Goal: Task Accomplishment & Management: Manage account settings

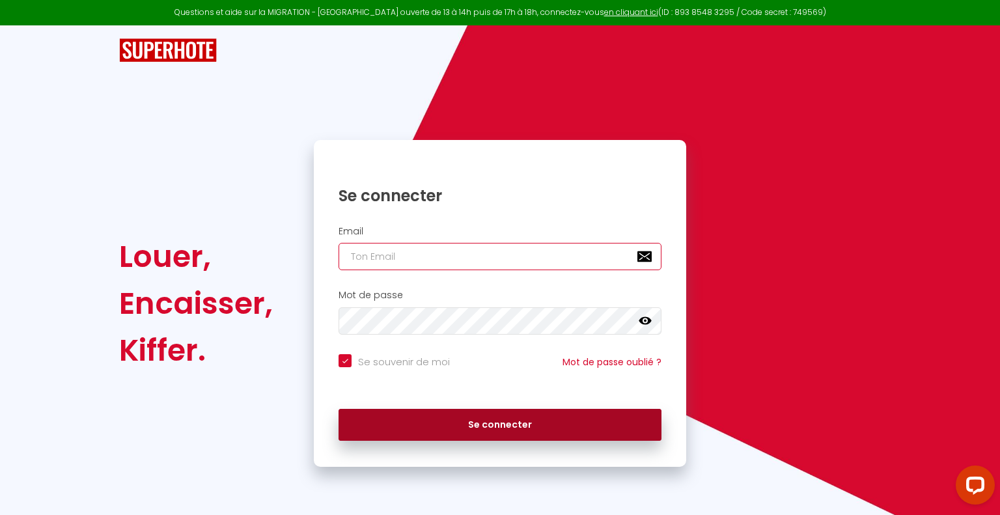
type input "[EMAIL_ADDRESS][DOMAIN_NAME]"
click at [469, 421] on button "Se connecter" at bounding box center [500, 425] width 323 height 33
checkbox input "true"
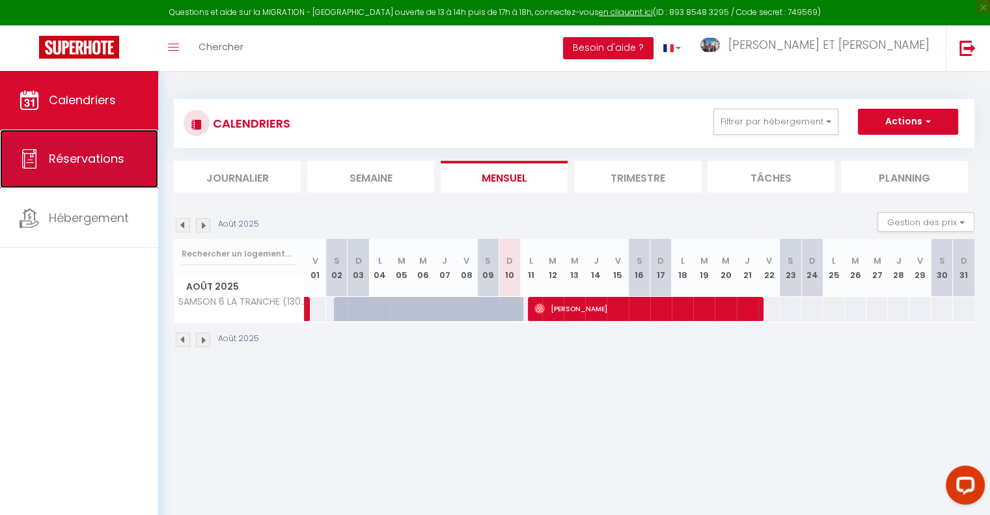
click at [86, 174] on link "Réservations" at bounding box center [79, 159] width 158 height 59
select select "not_cancelled"
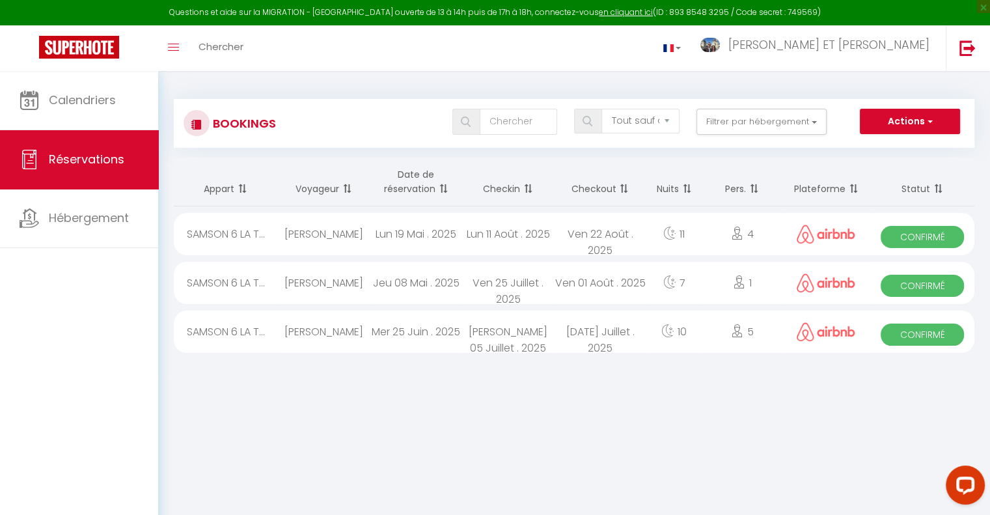
click at [751, 325] on div "5" at bounding box center [743, 332] width 80 height 42
select select "OK"
select select "0"
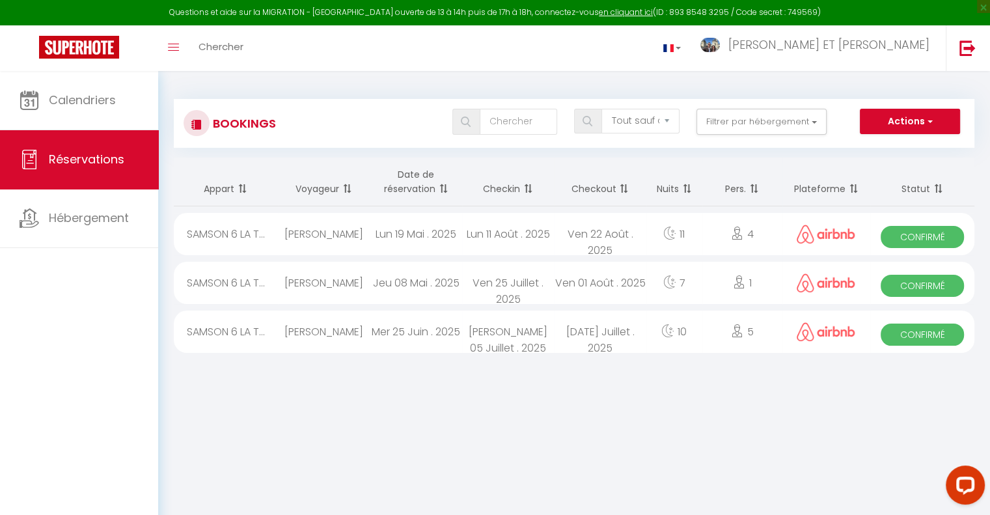
select select "1"
select select
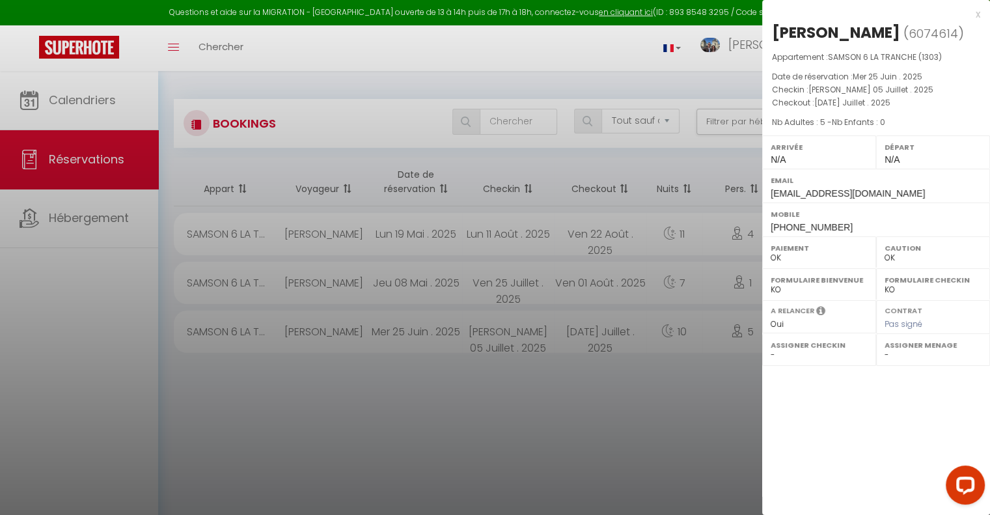
click at [665, 401] on div at bounding box center [495, 257] width 990 height 515
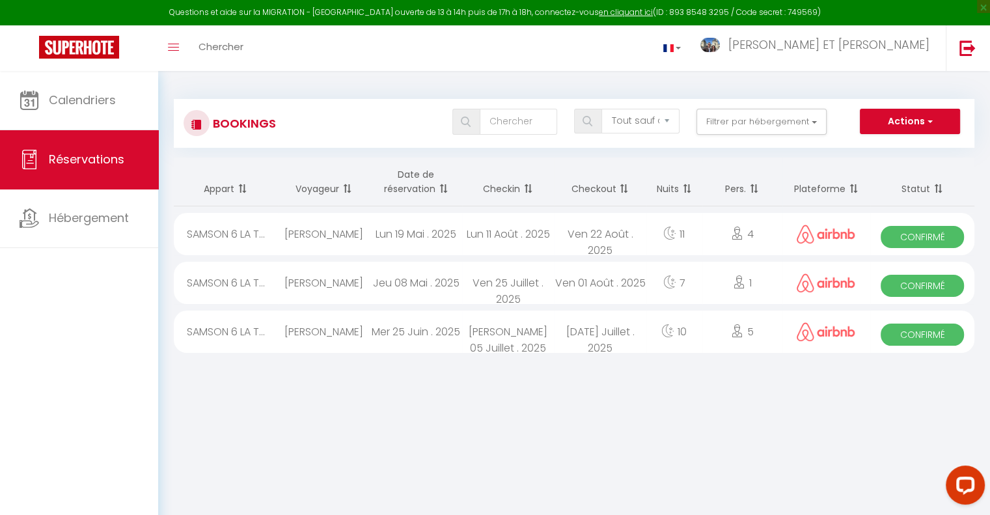
click at [693, 285] on div "7" at bounding box center [675, 283] width 56 height 42
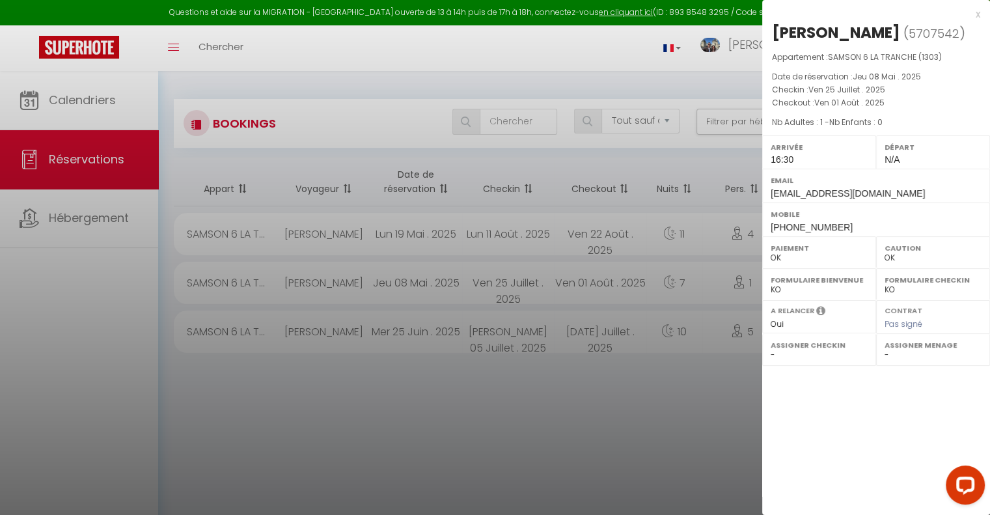
click at [651, 335] on div at bounding box center [495, 257] width 990 height 515
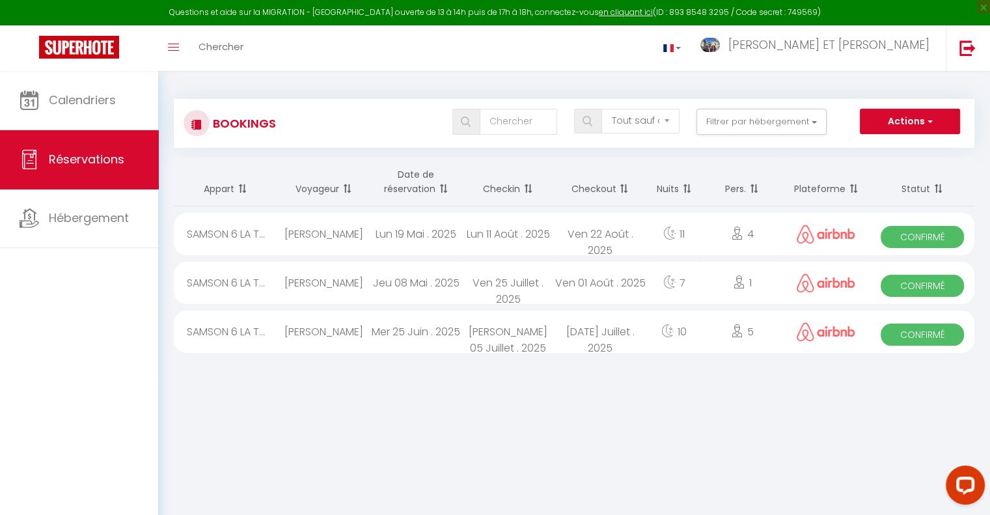
click at [633, 334] on div "[DATE] Juillet . 2025" at bounding box center [600, 332] width 92 height 42
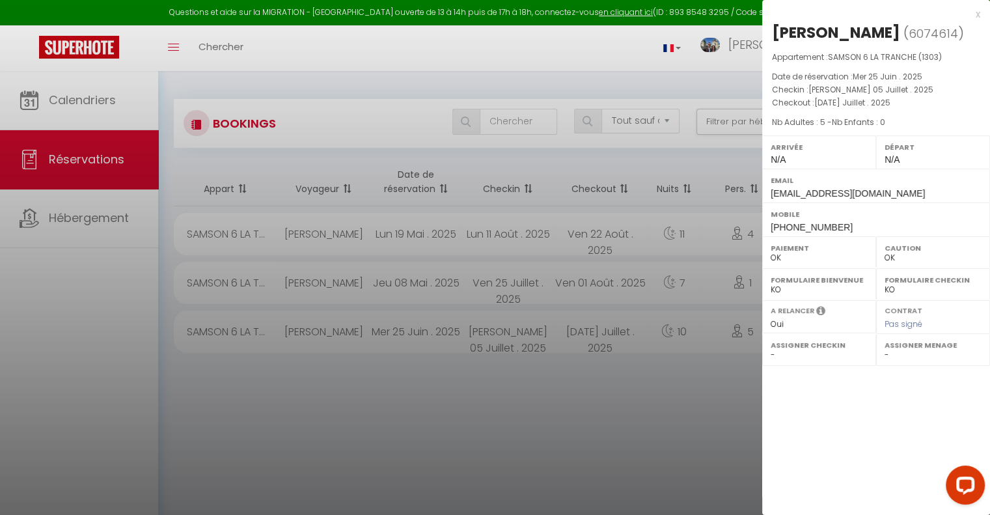
click at [632, 230] on div at bounding box center [495, 257] width 990 height 515
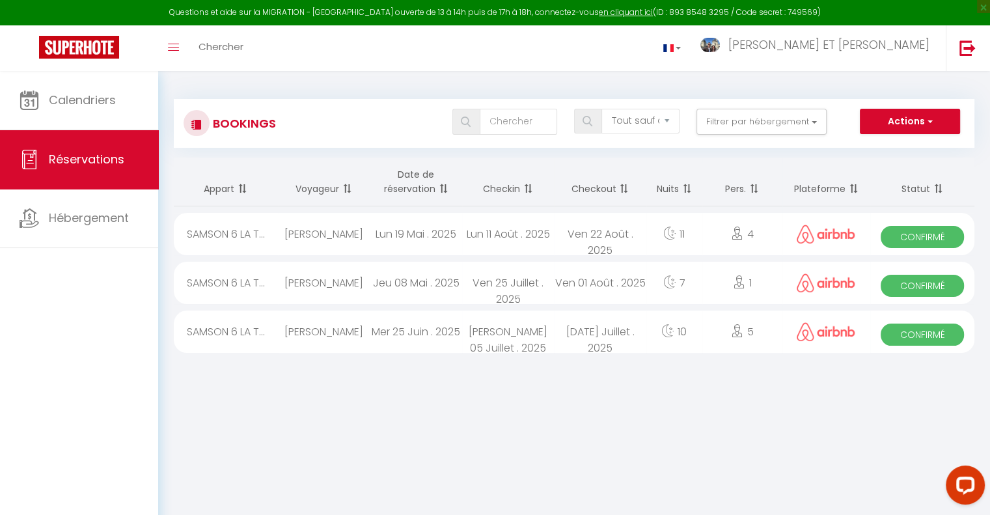
click at [632, 230] on div "Ven 22 Août . 2025" at bounding box center [600, 234] width 92 height 42
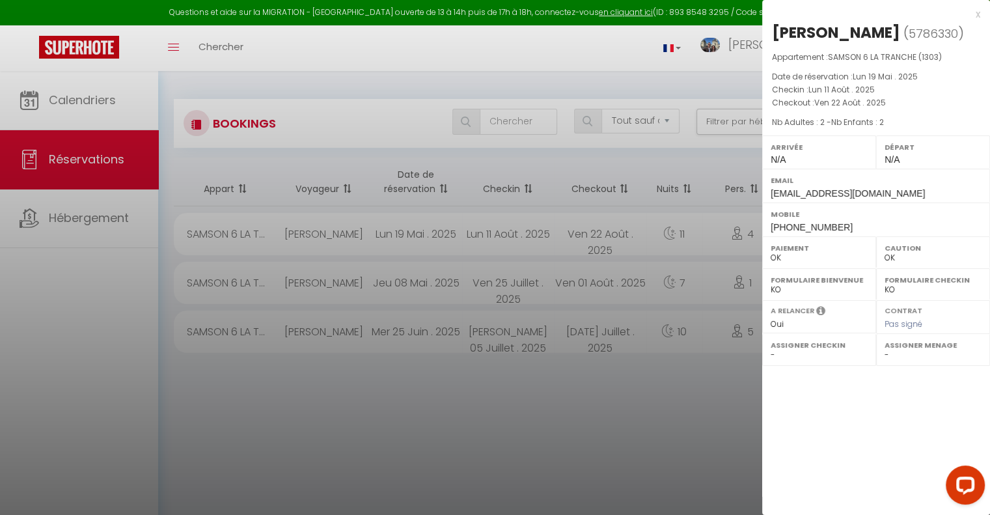
click at [817, 307] on icon at bounding box center [821, 312] width 9 height 14
click at [820, 305] on icon at bounding box center [821, 312] width 9 height 14
click at [628, 285] on div at bounding box center [495, 257] width 990 height 515
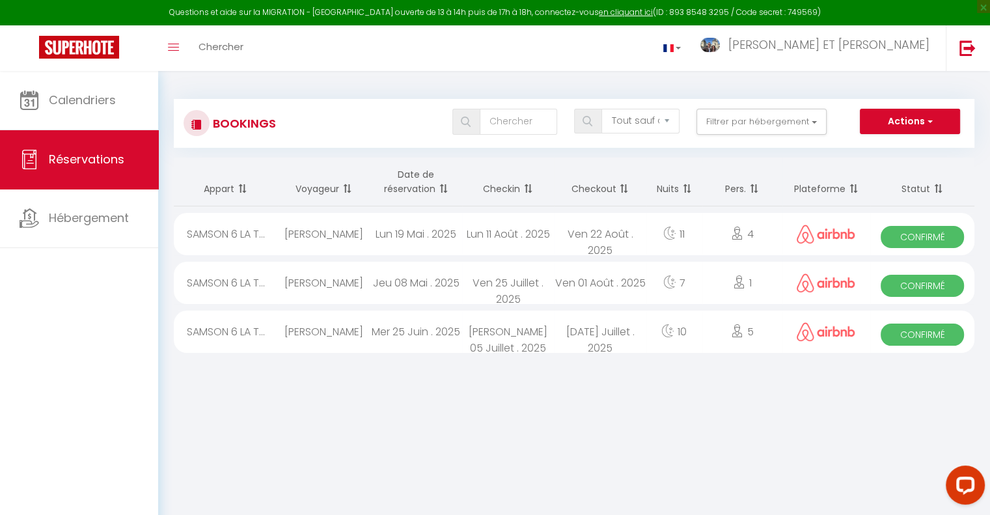
click at [628, 285] on div "Ven 01 Août . 2025" at bounding box center [600, 283] width 92 height 42
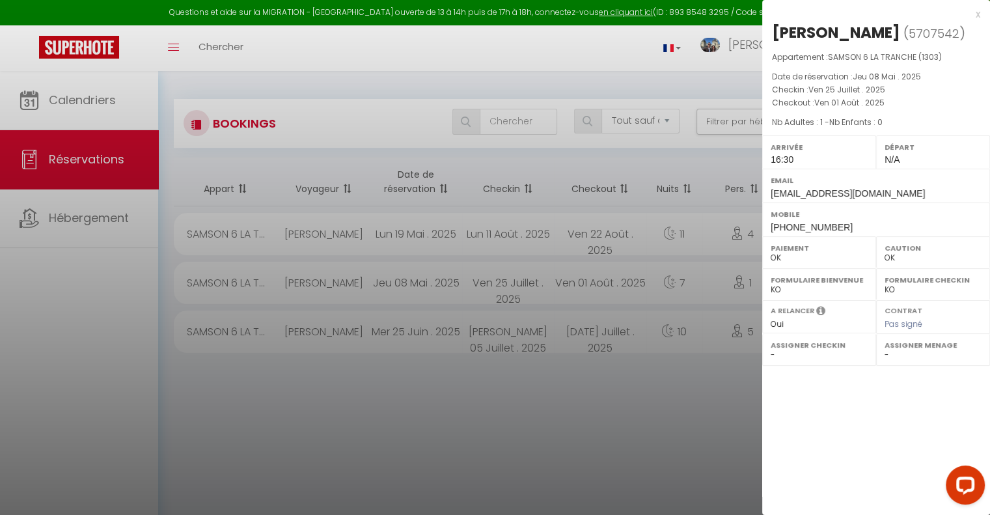
click at [628, 285] on div at bounding box center [495, 257] width 990 height 515
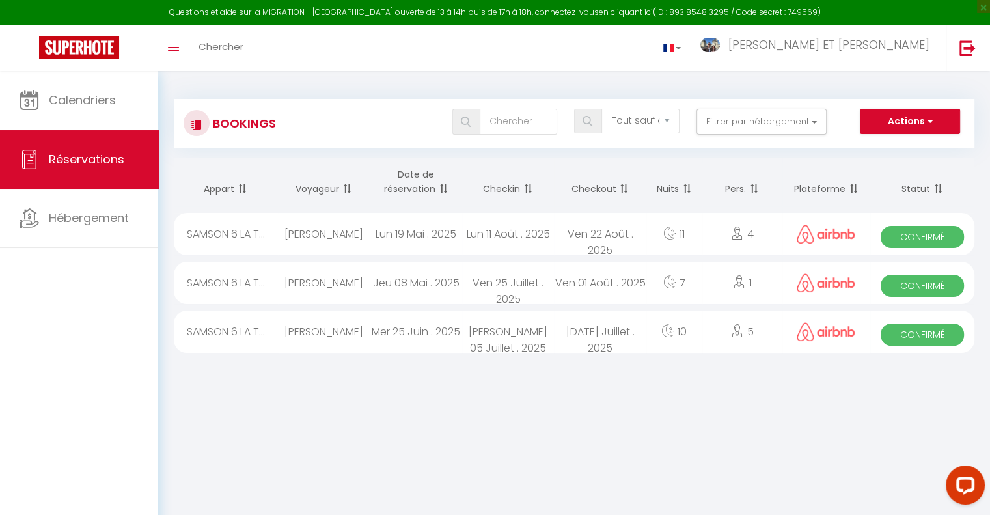
click at [628, 285] on div "Ven 01 Août . 2025" at bounding box center [600, 283] width 92 height 42
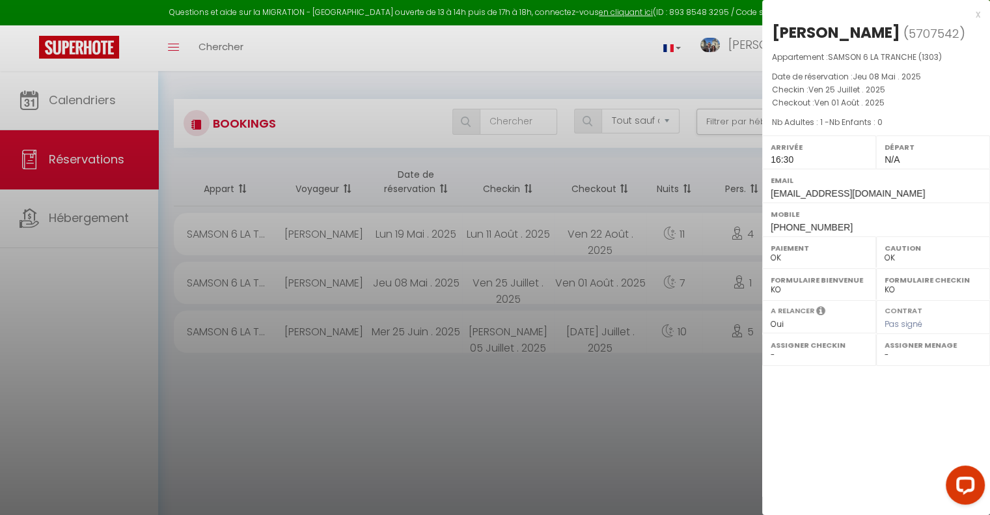
click at [570, 242] on div at bounding box center [495, 257] width 990 height 515
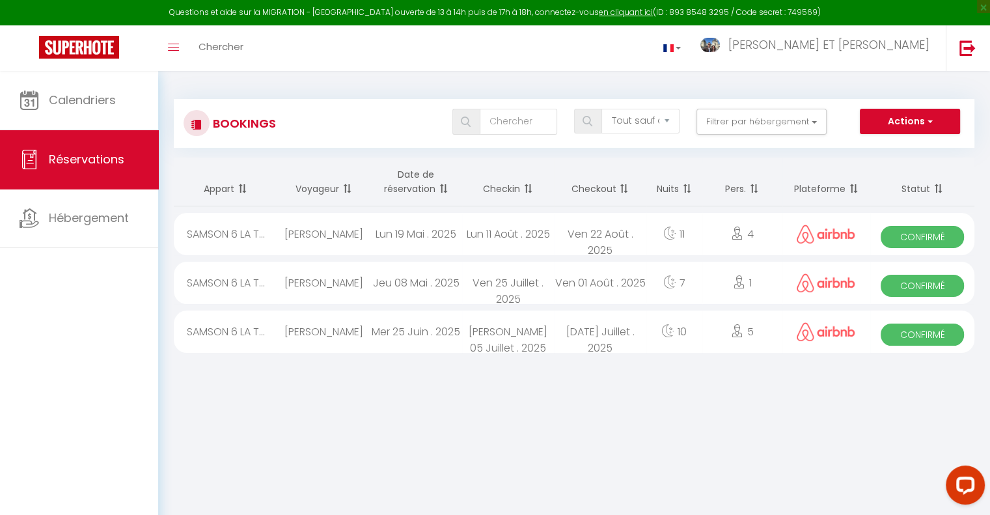
click at [570, 242] on div "Ven 22 Août . 2025" at bounding box center [600, 234] width 92 height 42
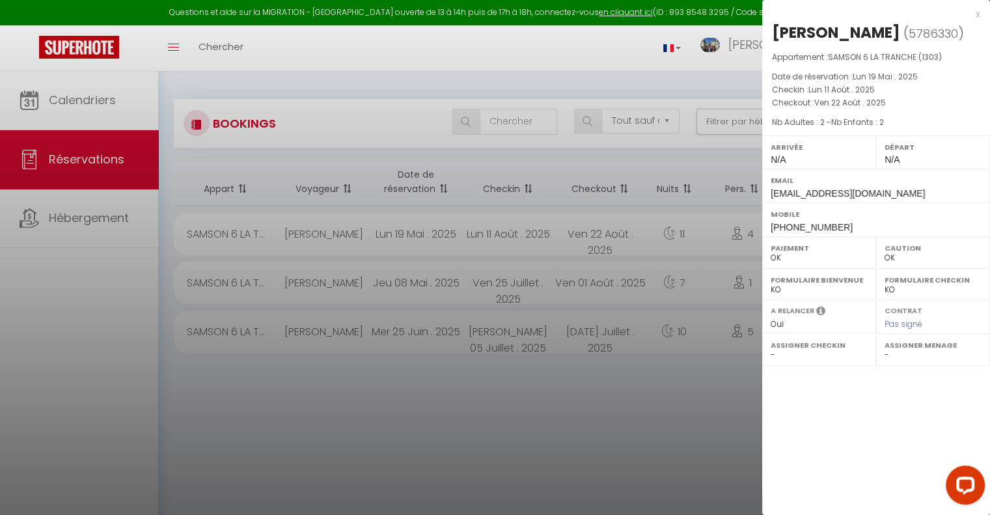
click at [474, 324] on div at bounding box center [495, 257] width 990 height 515
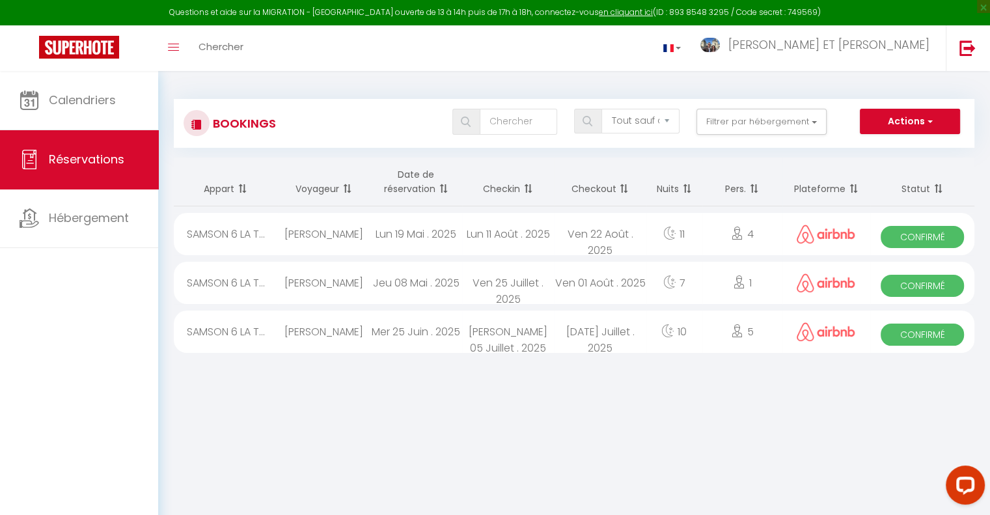
click at [474, 324] on div "[PERSON_NAME] 05 Juillet . 2025" at bounding box center [508, 332] width 92 height 42
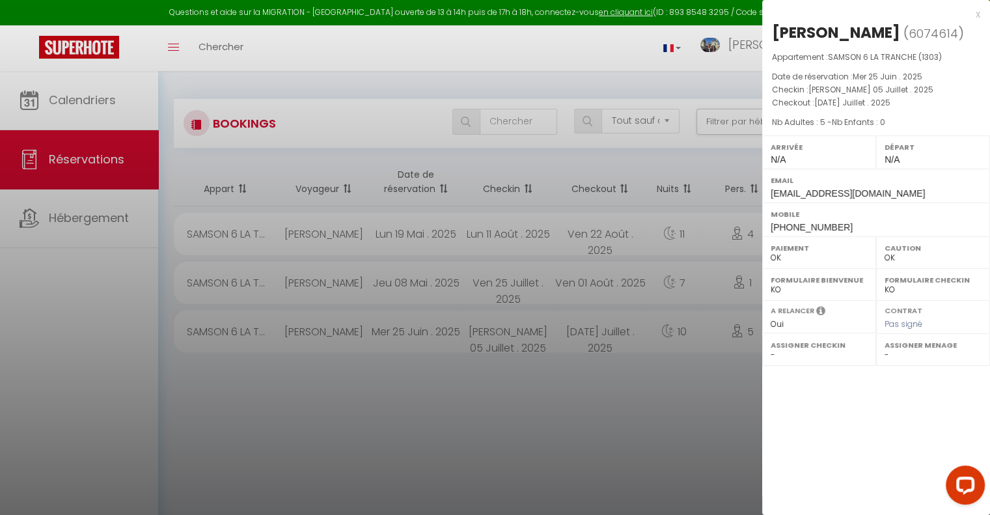
click at [583, 427] on div at bounding box center [495, 257] width 990 height 515
